Goal: Obtain resource: Download file/media

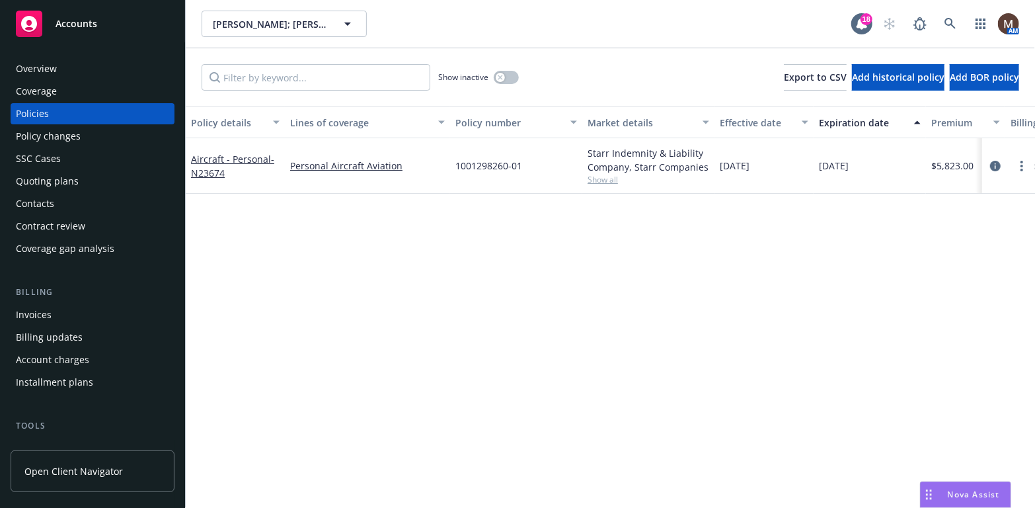
scroll to position [66, 0]
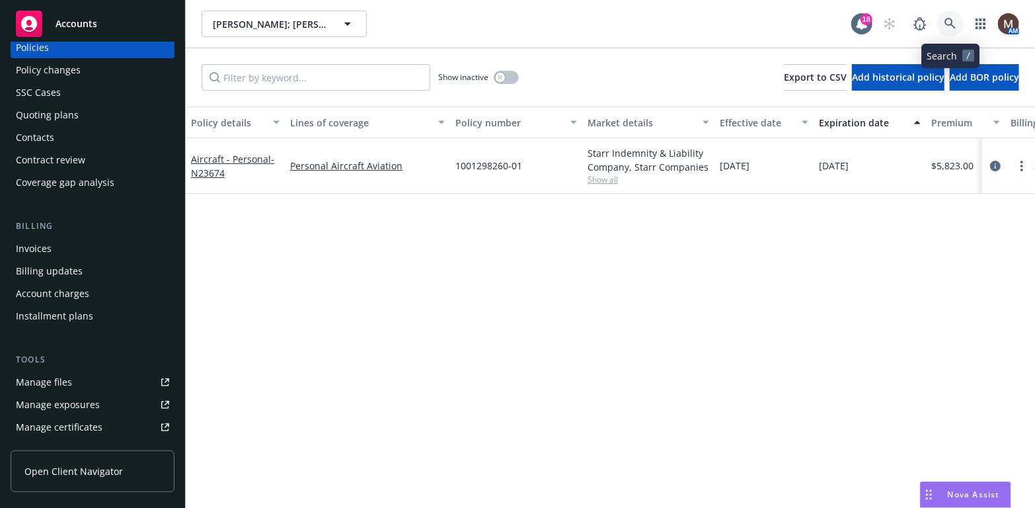
click at [952, 20] on icon at bounding box center [950, 23] width 11 height 11
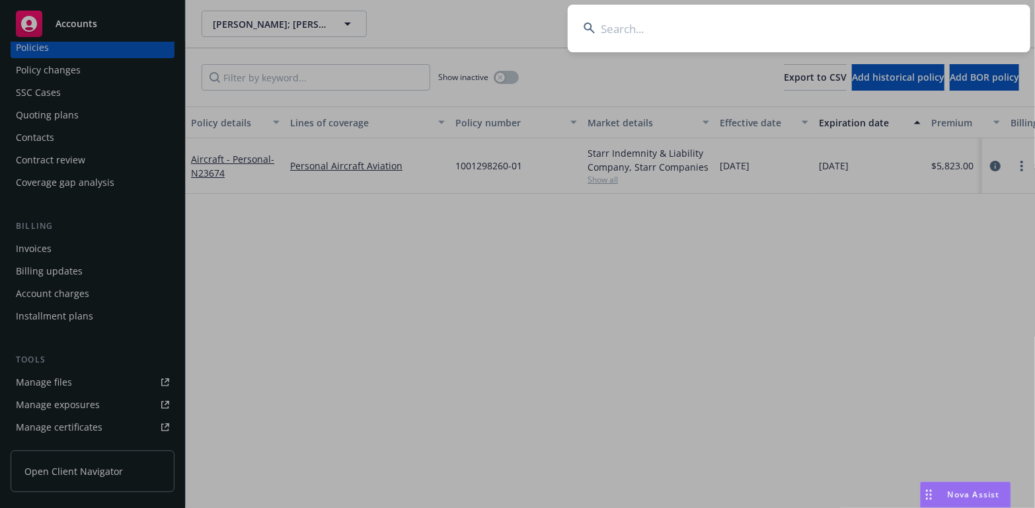
click at [607, 26] on input at bounding box center [799, 29] width 463 height 48
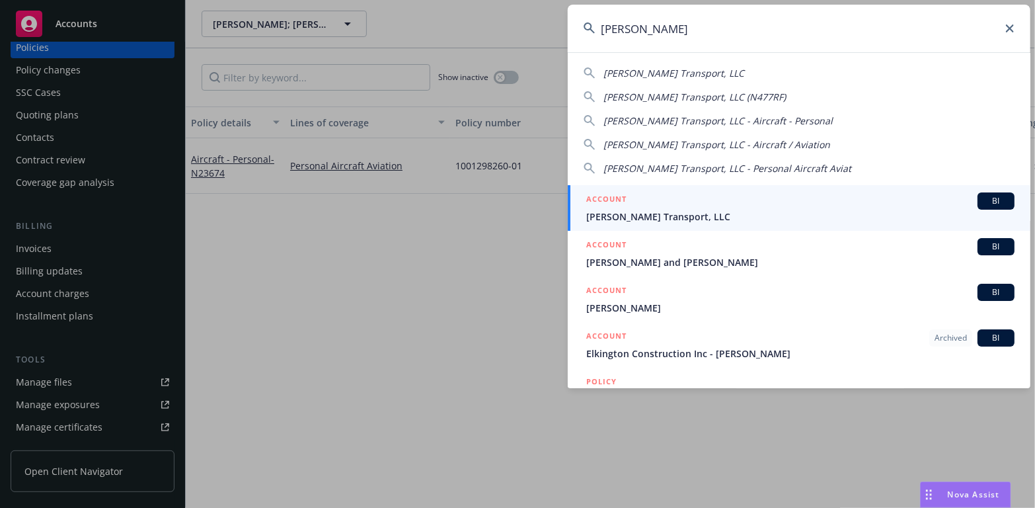
type input "[PERSON_NAME]"
drag, startPoint x: 613, startPoint y: 212, endPoint x: 541, endPoint y: 220, distance: 71.8
click at [613, 212] on span "[PERSON_NAME] Transport, LLC" at bounding box center [800, 217] width 428 height 14
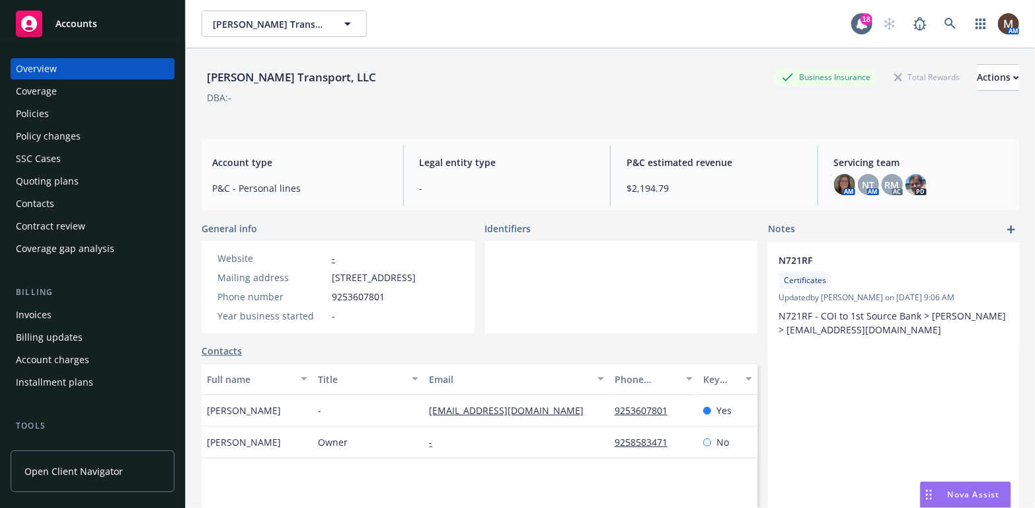
click at [40, 110] on div "Policies" at bounding box center [32, 113] width 33 height 21
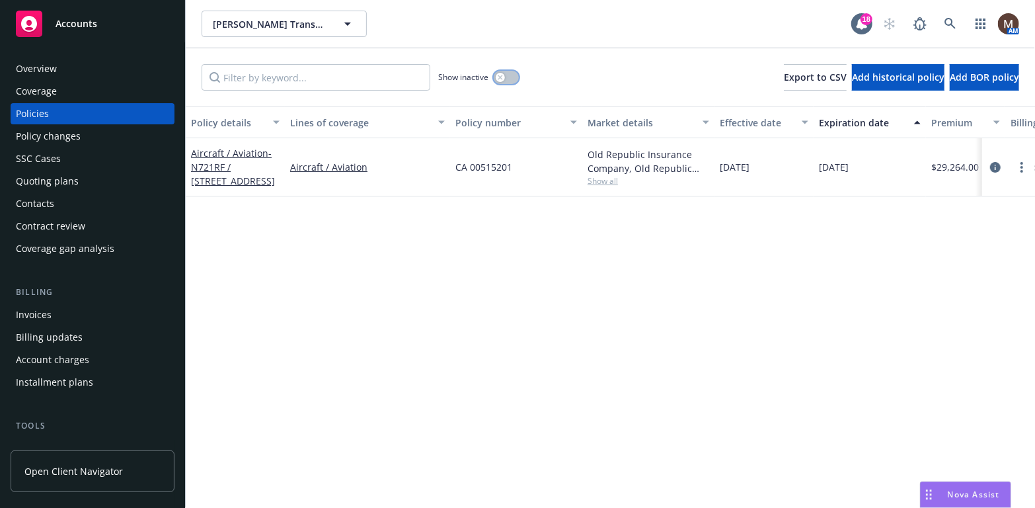
click at [506, 74] on button "button" at bounding box center [506, 77] width 25 height 13
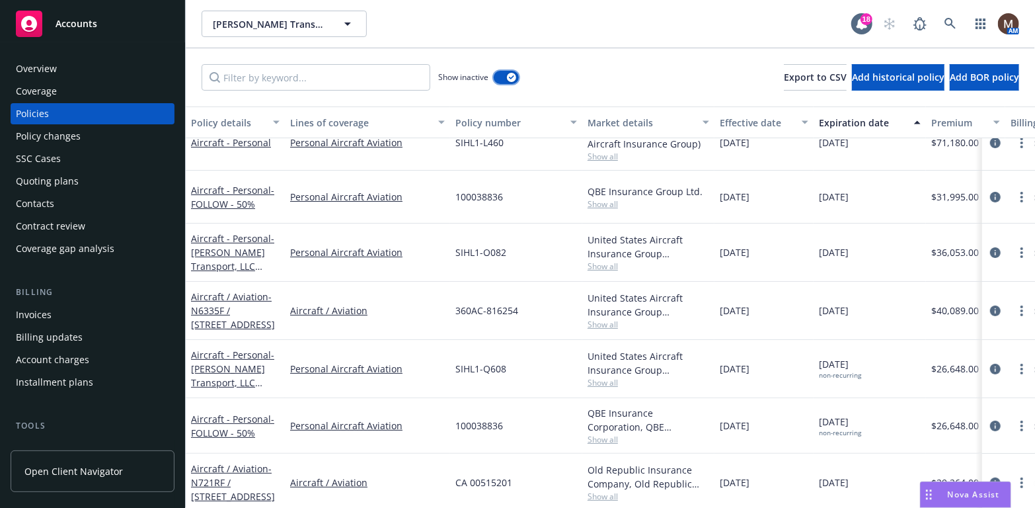
scroll to position [36, 0]
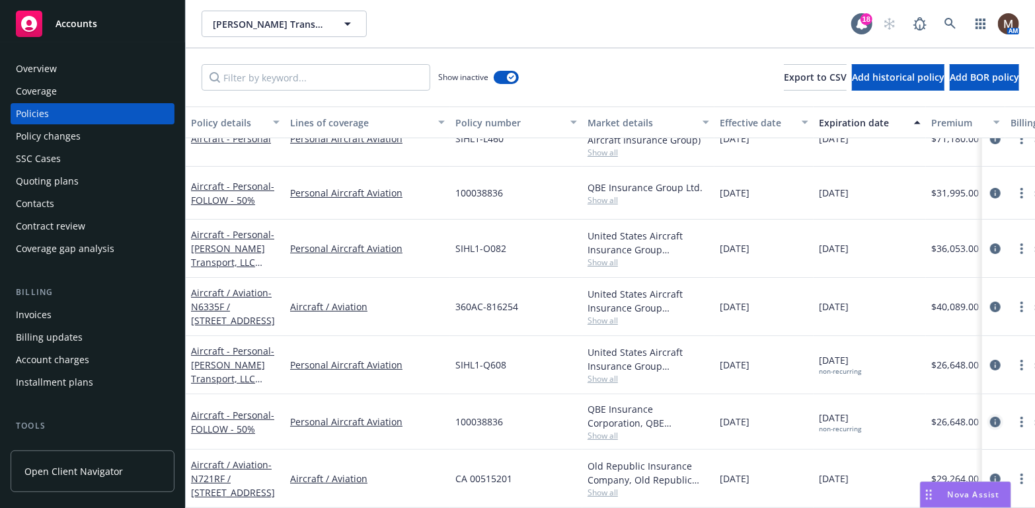
click at [990, 416] on icon "circleInformation" at bounding box center [995, 421] width 11 height 11
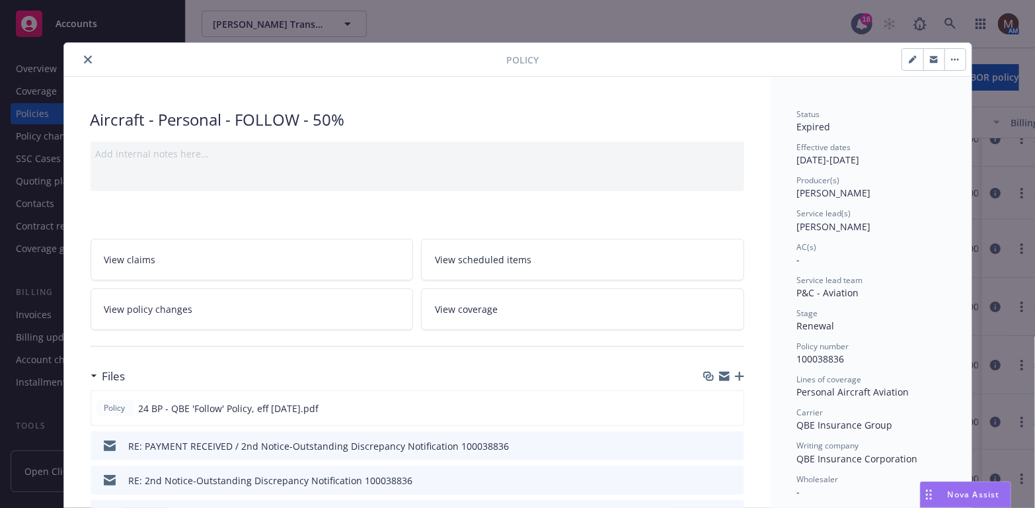
click at [84, 56] on icon "close" at bounding box center [88, 60] width 8 height 8
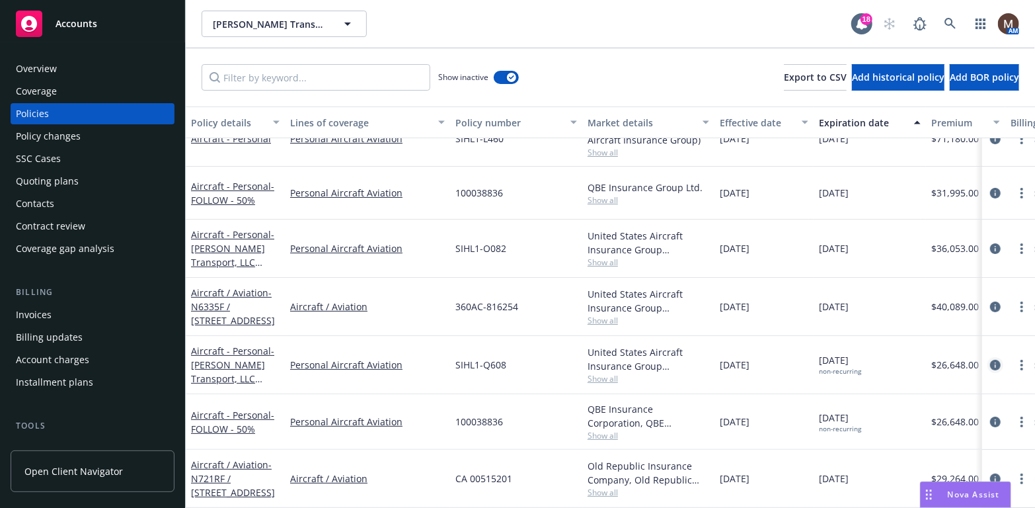
click at [990, 360] on icon "circleInformation" at bounding box center [995, 365] width 11 height 11
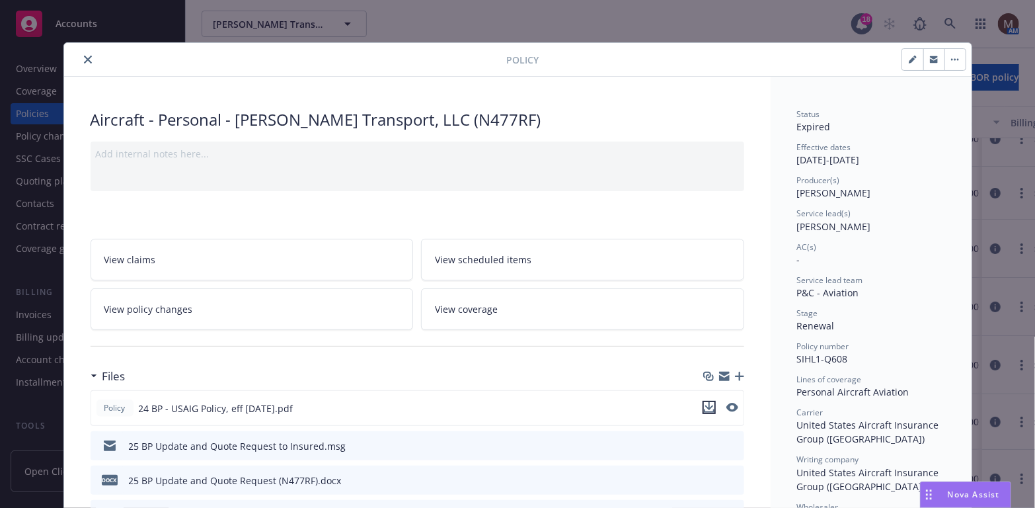
click at [705, 403] on icon "download file" at bounding box center [709, 407] width 11 height 11
click at [313, 446] on div "25 BP Update and Quote Request to Insured.msg" at bounding box center [237, 446] width 217 height 14
click at [709, 442] on icon "download file" at bounding box center [710, 445] width 11 height 11
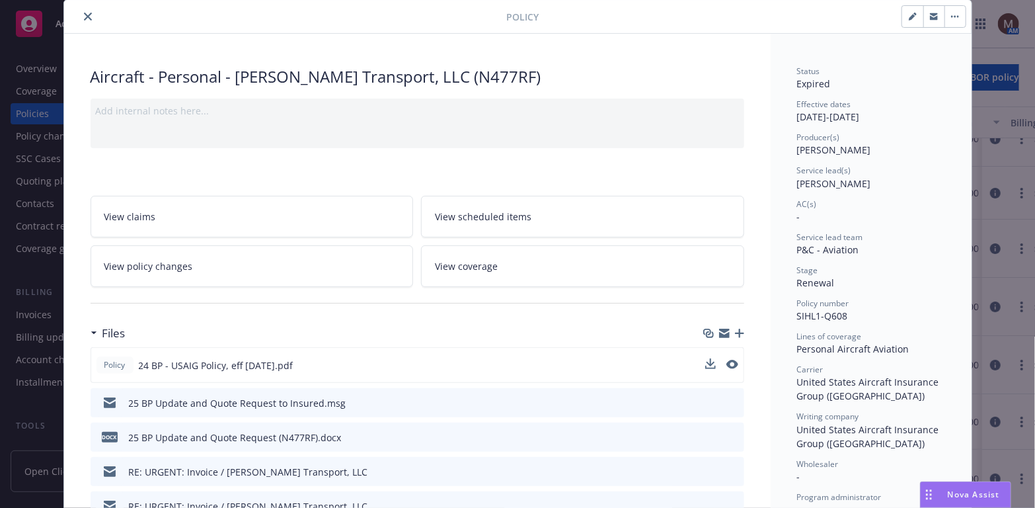
scroll to position [66, 0]
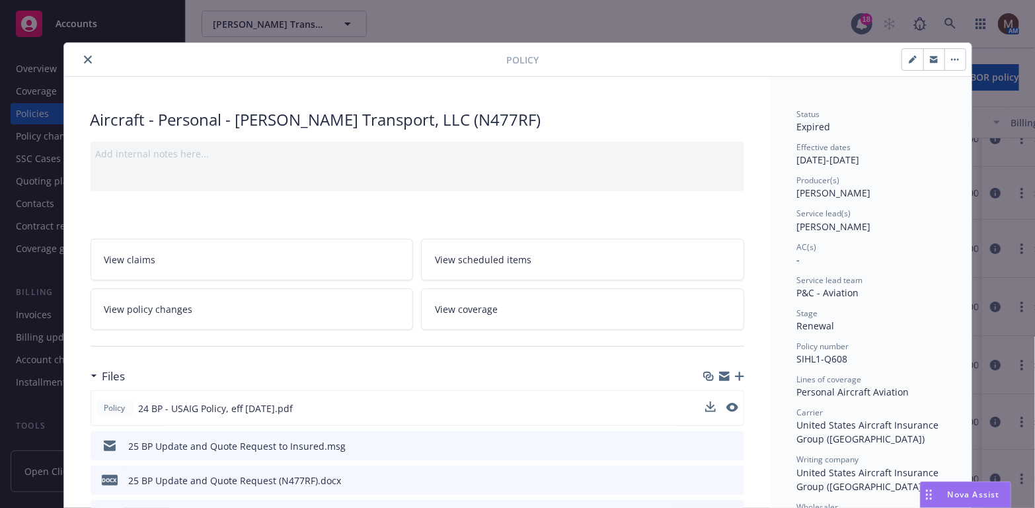
click at [84, 58] on icon "close" at bounding box center [88, 60] width 8 height 8
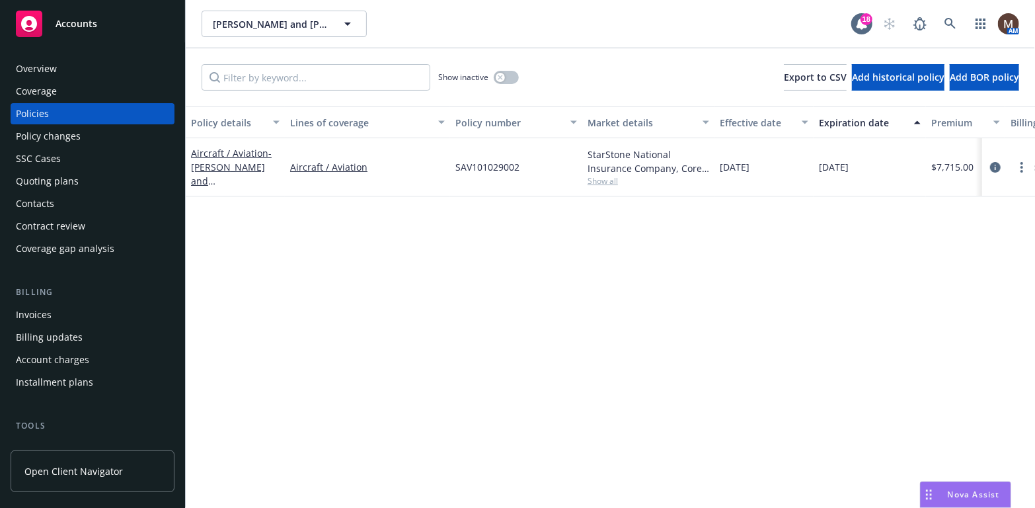
scroll to position [132, 0]
